Goal: Navigation & Orientation: Find specific page/section

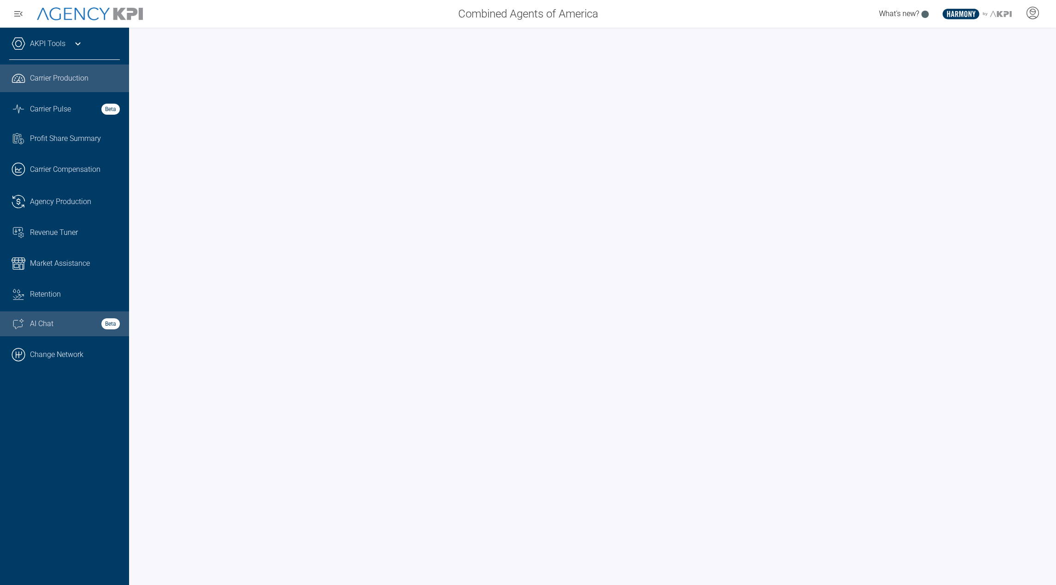
click at [92, 327] on div "AI Chat Beta" at bounding box center [75, 323] width 90 height 11
click at [63, 357] on link ".cls-1{fill:none;stroke:#000;stroke-linecap:round;stroke-linejoin:round;stroke-…" at bounding box center [64, 355] width 129 height 28
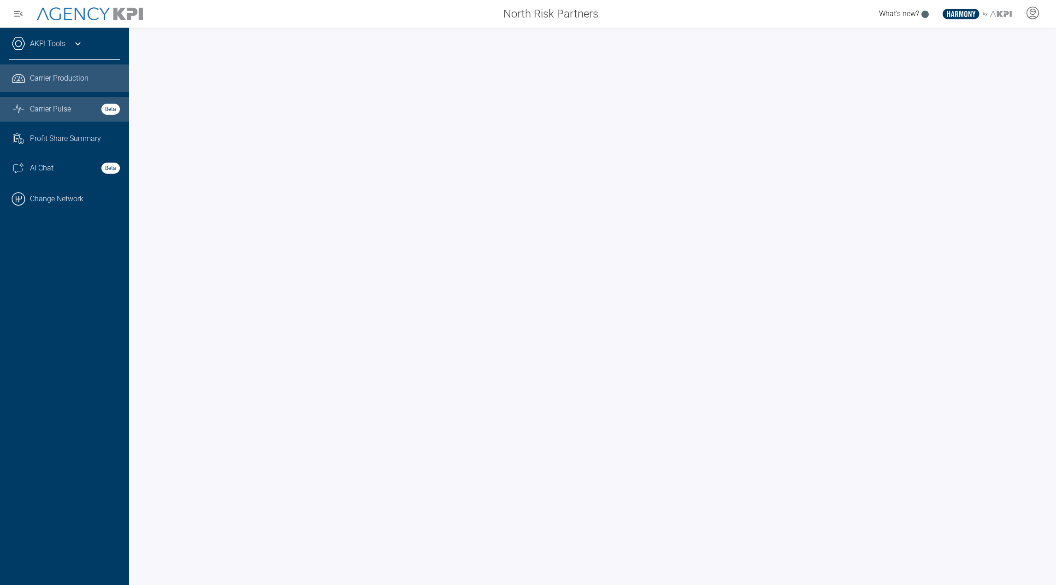
click at [63, 113] on span "Carrier Pulse" at bounding box center [50, 109] width 41 height 11
click at [67, 48] on div "AKPI Tools" at bounding box center [64, 48] width 111 height 23
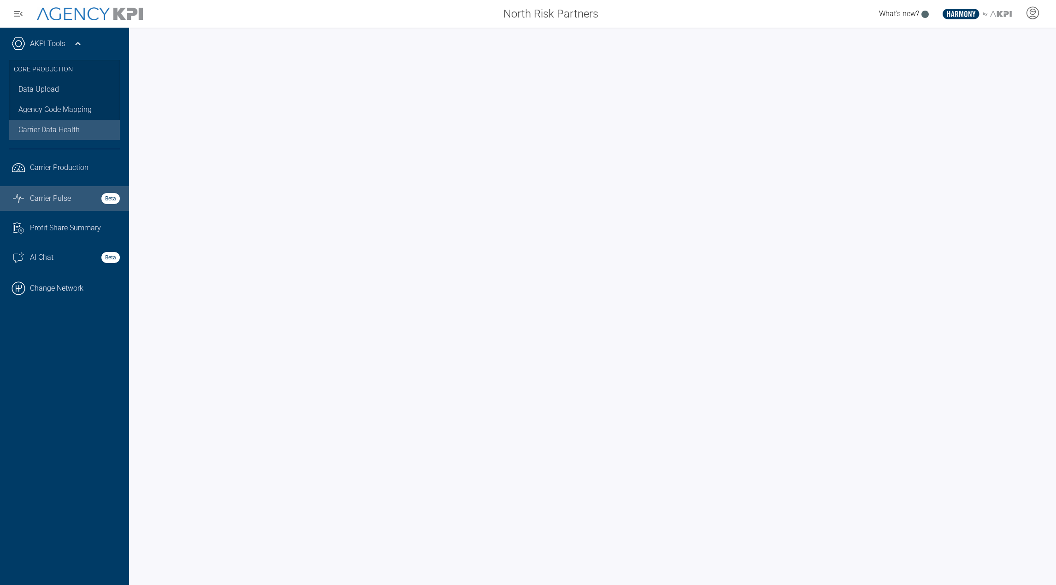
click at [52, 122] on link "Carrier Data Health" at bounding box center [64, 130] width 111 height 20
click at [71, 91] on link "Data Upload" at bounding box center [64, 89] width 111 height 20
click at [59, 109] on link "Agency Code Mapping" at bounding box center [64, 110] width 111 height 20
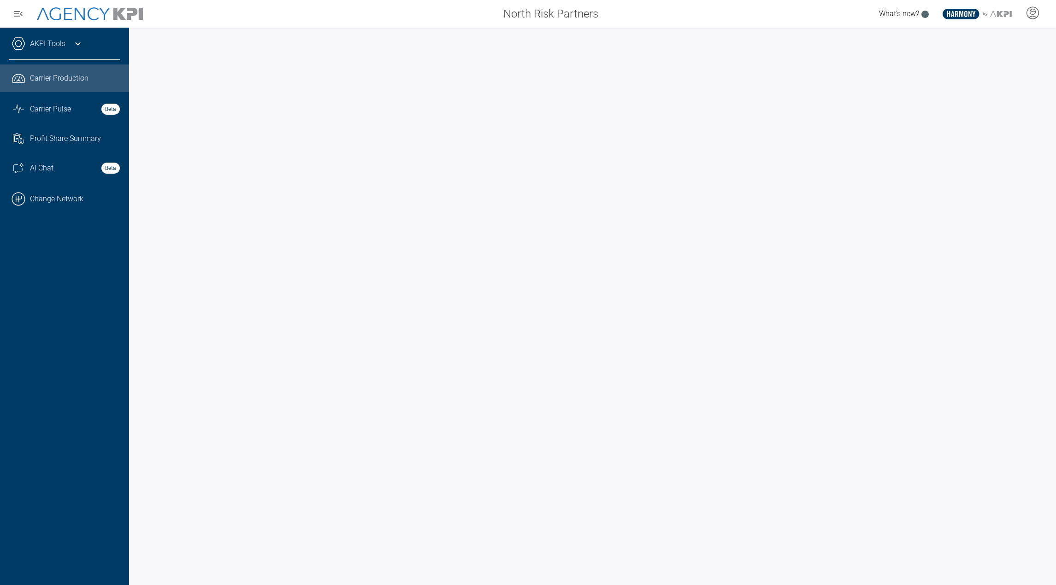
click at [75, 84] on link ".cls-1{fill:none;stroke:#221f20;stroke-linecap:round;stroke-linejoin:round;stro…" at bounding box center [64, 79] width 129 height 28
click at [68, 110] on span "Carrier Pulse" at bounding box center [50, 109] width 41 height 11
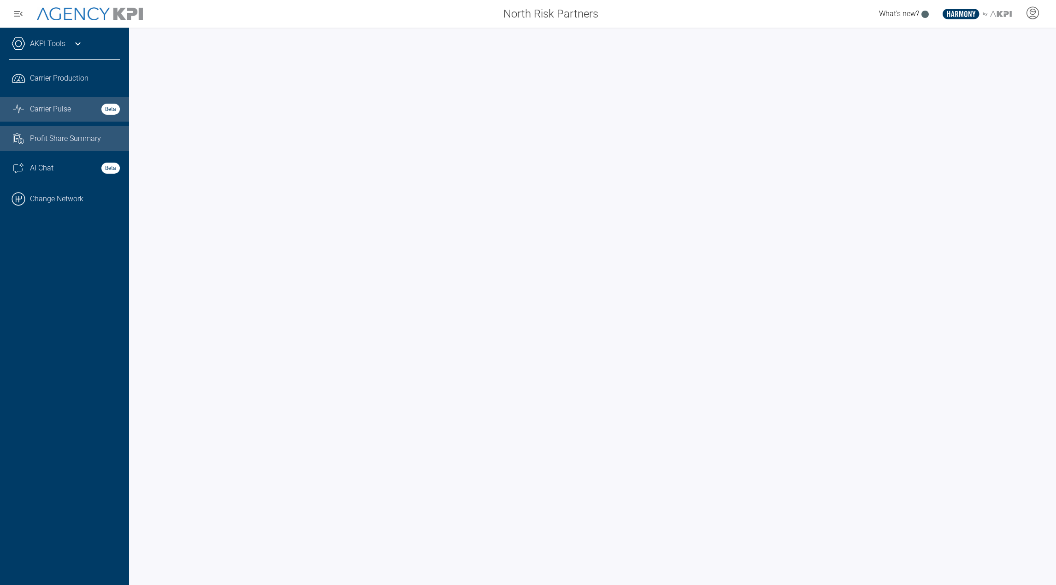
click at [80, 137] on span "Profit Share Summary" at bounding box center [65, 138] width 71 height 11
click at [64, 113] on span "Carrier Pulse" at bounding box center [50, 109] width 41 height 11
click at [74, 49] on div "AKPI Tools" at bounding box center [64, 48] width 111 height 23
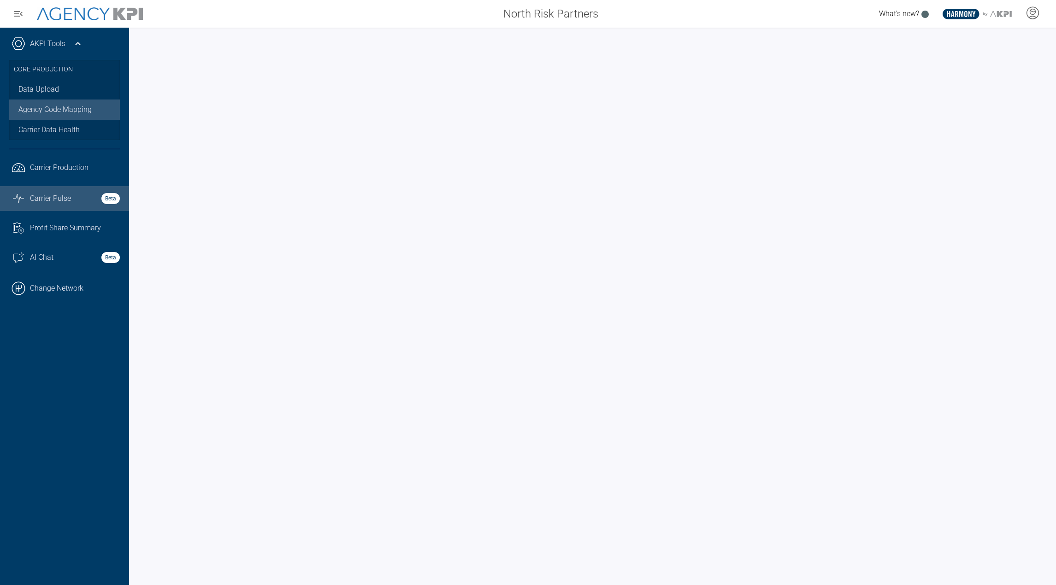
click at [44, 110] on link "Agency Code Mapping" at bounding box center [64, 110] width 111 height 20
click at [23, 123] on link "Carrier Data Health" at bounding box center [64, 130] width 111 height 20
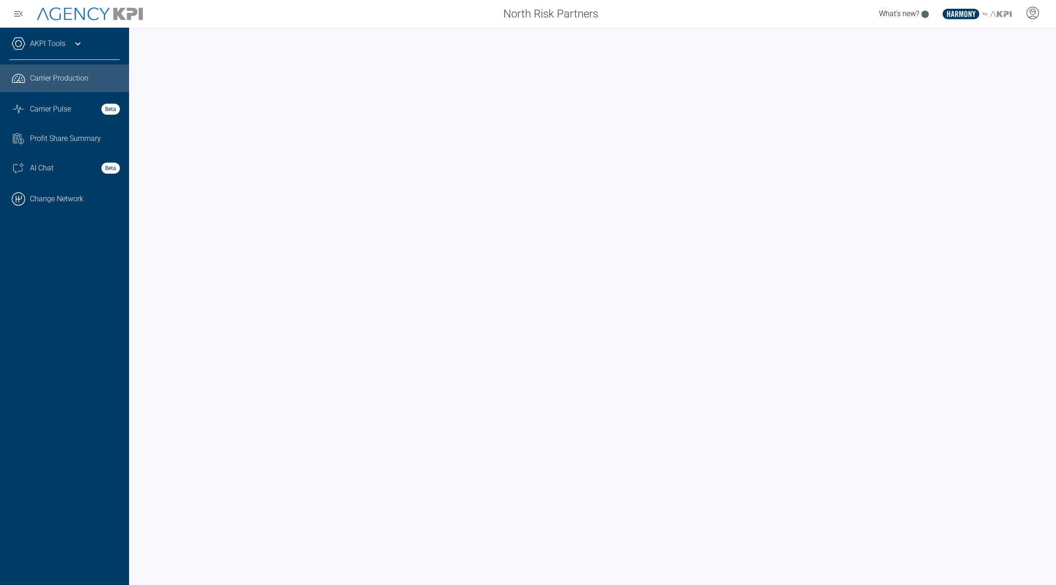
click at [62, 82] on span "Carrier Production" at bounding box center [59, 78] width 59 height 11
click at [631, 6] on div "What's new? .st0{fill:#003B66;} .st1{fill:#FFFFFF;} .st2{fill:#949698;} Layer 1" at bounding box center [830, 14] width 451 height 18
click at [80, 46] on icon at bounding box center [77, 43] width 11 height 11
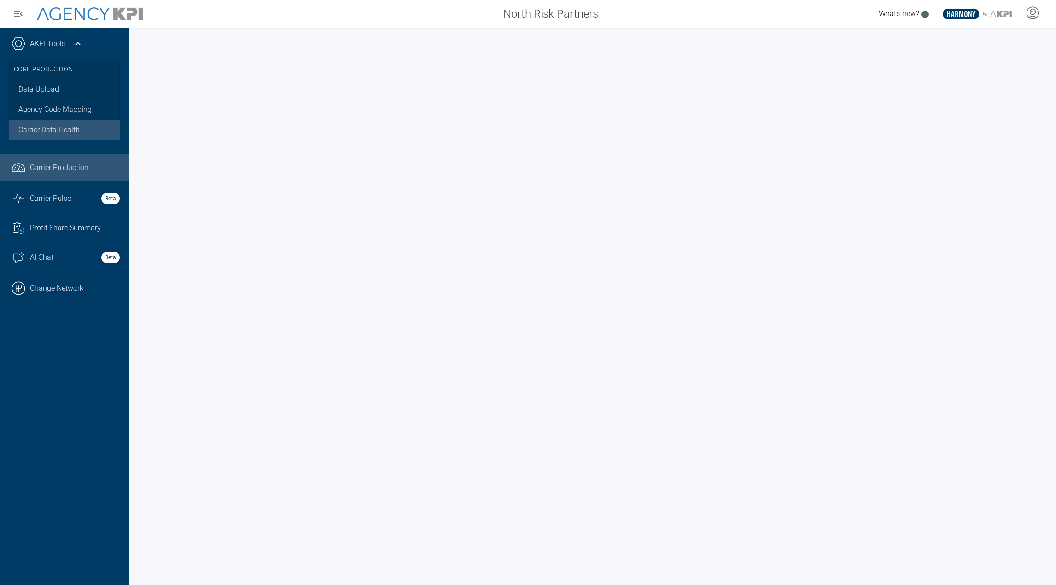
click at [48, 124] on span "Carrier Data Health" at bounding box center [48, 129] width 61 height 11
click at [55, 194] on span "Carrier Pulse" at bounding box center [50, 198] width 41 height 11
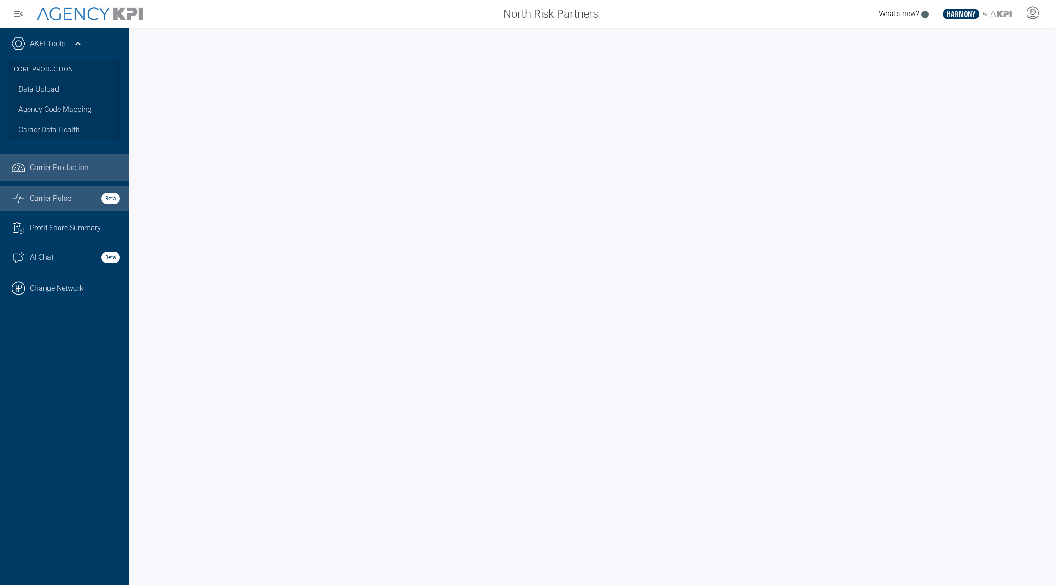
click at [72, 178] on link ".cls-1{fill:none;stroke:#221f20;stroke-linecap:round;stroke-linejoin:round;stro…" at bounding box center [64, 168] width 129 height 28
click at [85, 219] on link "Task List Cash Streamline Icon: https://streamlinehq.com Profit Share Summary" at bounding box center [64, 228] width 129 height 25
click at [79, 168] on span "Carrier Production" at bounding box center [59, 167] width 59 height 11
click at [74, 235] on link "Task List Cash Streamline Icon: https://streamlinehq.com Profit Share Summary" at bounding box center [64, 228] width 129 height 25
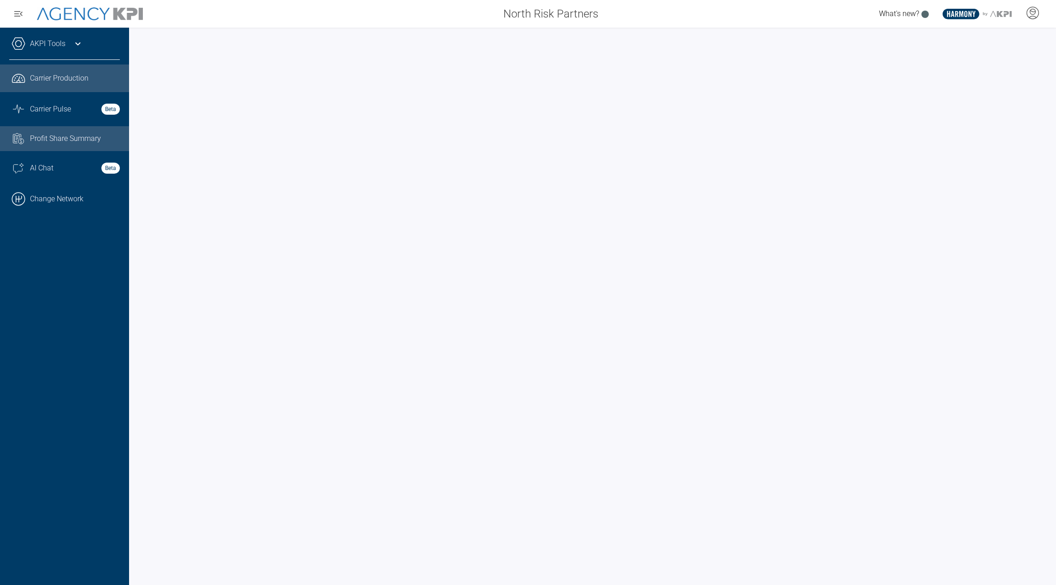
click at [74, 86] on link ".cls-1{fill:none;stroke:#221f20;stroke-linecap:round;stroke-linejoin:round;stro…" at bounding box center [64, 79] width 129 height 28
